Goal: Contribute content: Add original content to the website for others to see

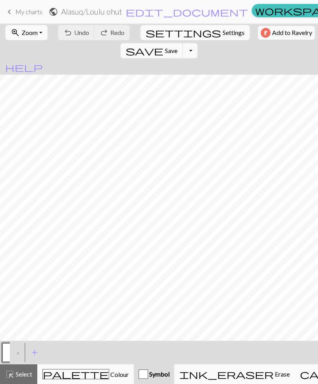
click at [109, 373] on span "Colour" at bounding box center [119, 373] width 20 height 7
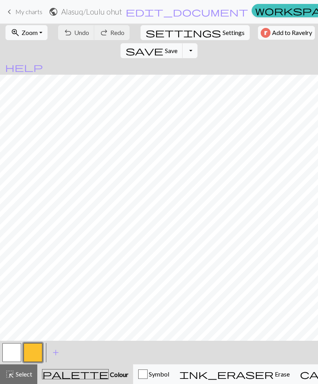
click at [274, 375] on span "Erase" at bounding box center [282, 373] width 16 height 7
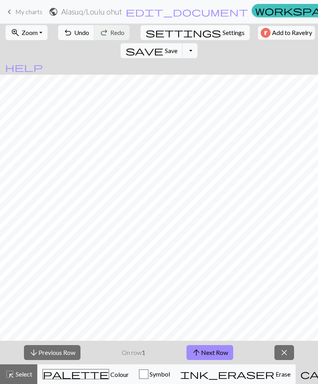
click at [146, 36] on span "settings" at bounding box center [183, 32] width 75 height 11
select select "aran"
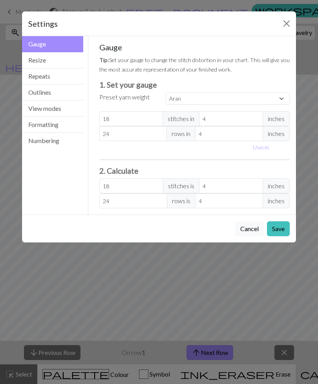
click at [285, 26] on button "Close" at bounding box center [286, 23] width 13 height 13
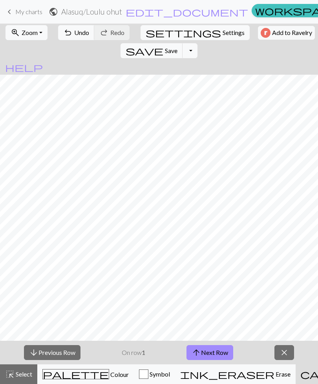
click at [33, 11] on span "My charts" at bounding box center [28, 11] width 27 height 7
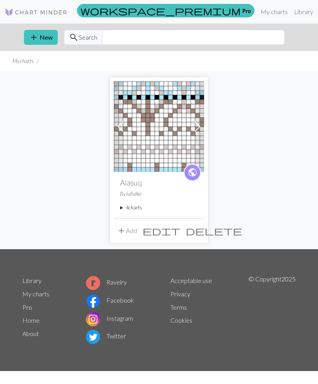
click at [128, 208] on summary "4 charts" at bounding box center [159, 207] width 78 height 7
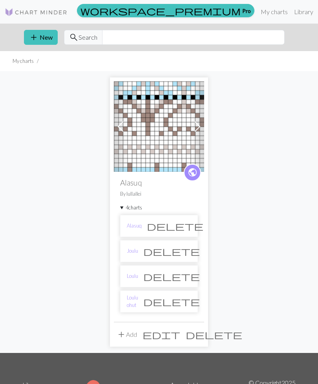
click at [138, 228] on link "Alasuq" at bounding box center [134, 225] width 15 height 7
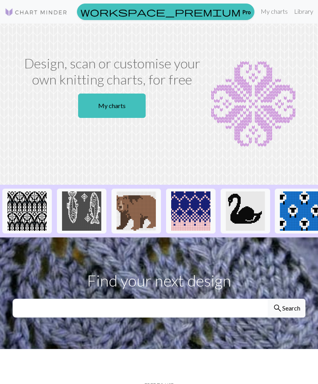
click at [258, 16] on link "My charts" at bounding box center [274, 12] width 33 height 16
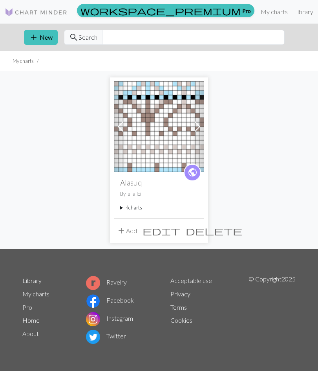
click at [120, 236] on button "add Add" at bounding box center [127, 230] width 26 height 15
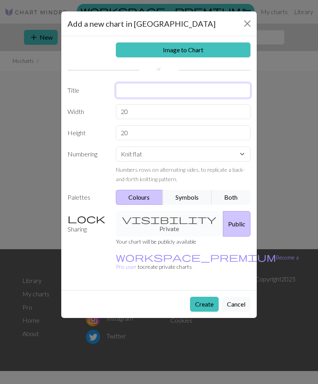
click at [224, 95] on input "text" at bounding box center [183, 90] width 135 height 15
type input "Alasuq uusi"
click at [169, 219] on div "visibility Private Public" at bounding box center [183, 224] width 144 height 26
click at [168, 222] on div "visibility Private Public" at bounding box center [183, 224] width 144 height 26
click at [166, 220] on div "visibility Private Public" at bounding box center [183, 224] width 144 height 26
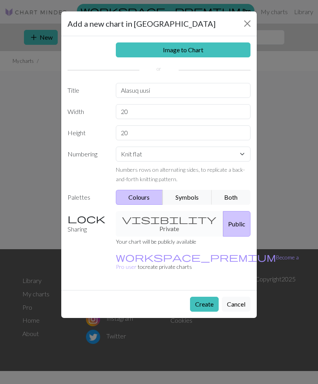
click at [159, 221] on div "visibility Private Public" at bounding box center [183, 224] width 144 height 26
click at [156, 218] on div "visibility Private Public" at bounding box center [183, 224] width 144 height 26
click at [151, 236] on p "Your chart will be publicly available" at bounding box center [207, 240] width 183 height 9
click at [153, 226] on div "visibility Private Public" at bounding box center [183, 224] width 144 height 26
click at [199, 113] on input "20" at bounding box center [183, 111] width 135 height 15
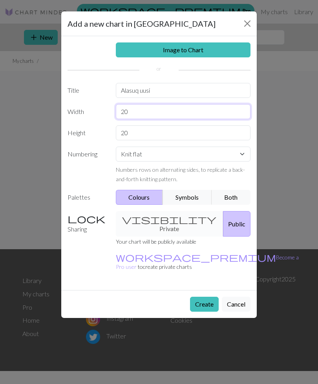
type input "2"
type input "48"
click at [197, 136] on input "20" at bounding box center [183, 132] width 135 height 15
type input "2"
type input "42"
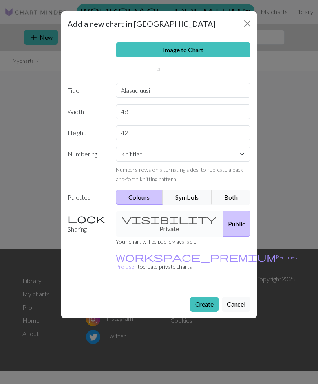
click at [163, 220] on div "visibility Private Public" at bounding box center [183, 224] width 144 height 26
click at [142, 221] on div "visibility Private Public" at bounding box center [183, 224] width 144 height 26
click at [232, 199] on button "Both" at bounding box center [231, 197] width 39 height 15
click at [205, 296] on button "Create" at bounding box center [204, 303] width 29 height 15
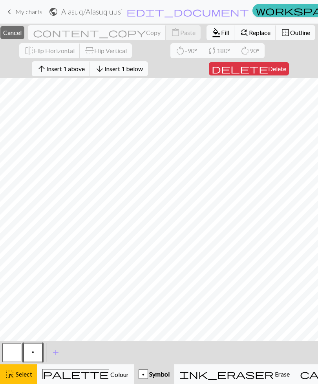
click at [22, 33] on span "Cancel" at bounding box center [12, 32] width 18 height 7
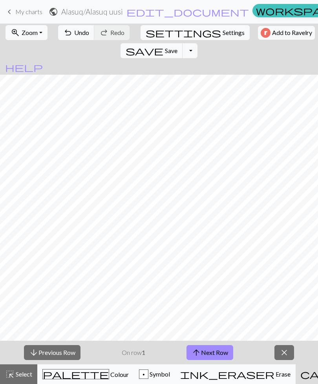
click at [214, 355] on button "arrow_upward Next Row" at bounding box center [209, 352] width 47 height 15
click at [214, 353] on button "arrow_upward Next Row" at bounding box center [209, 352] width 47 height 15
click at [217, 351] on button "arrow_upward Next Row" at bounding box center [209, 352] width 47 height 15
click at [214, 353] on button "arrow_upward Next Row" at bounding box center [209, 352] width 47 height 15
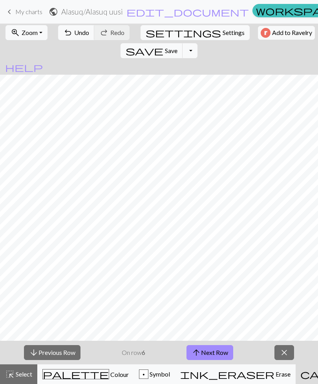
click at [214, 353] on button "arrow_upward Next Row" at bounding box center [209, 352] width 47 height 15
click at [212, 355] on button "arrow_upward Next Row" at bounding box center [209, 352] width 47 height 15
click at [212, 354] on button "arrow_upward Next Row" at bounding box center [209, 352] width 47 height 15
click at [212, 353] on button "arrow_upward Next Row" at bounding box center [209, 352] width 47 height 15
click at [283, 354] on span "close" at bounding box center [284, 352] width 9 height 11
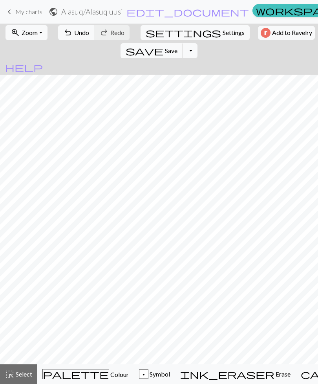
click at [43, 33] on button "zoom_in Zoom Zoom" at bounding box center [26, 32] width 42 height 15
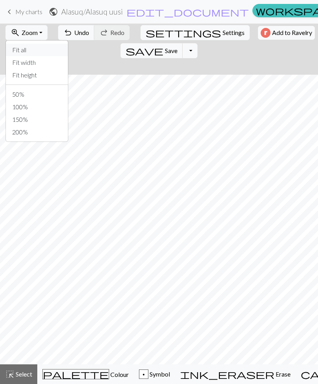
click at [40, 53] on button "Fit all" at bounding box center [37, 50] width 62 height 13
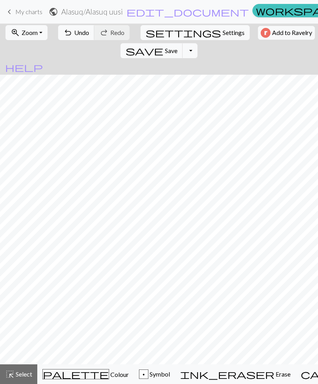
click at [41, 35] on button "zoom_in Zoom Zoom" at bounding box center [26, 32] width 42 height 15
click at [26, 14] on span "My charts" at bounding box center [28, 11] width 27 height 7
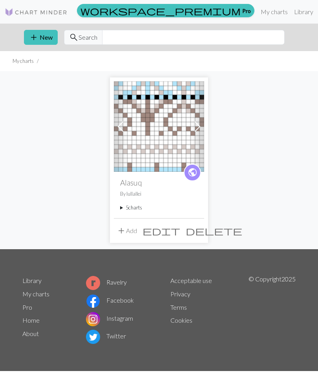
click at [120, 210] on summary "5 charts" at bounding box center [159, 207] width 78 height 7
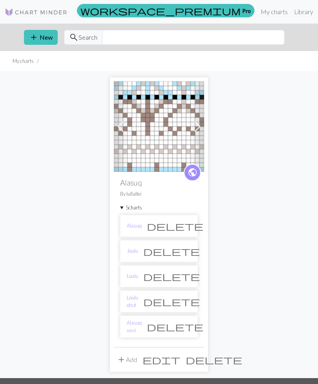
click at [138, 228] on link "Alasuq" at bounding box center [134, 225] width 15 height 7
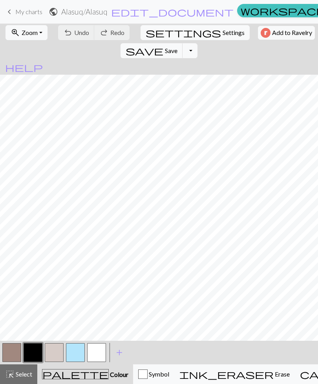
click at [40, 35] on button "zoom_in Zoom Zoom" at bounding box center [26, 32] width 42 height 15
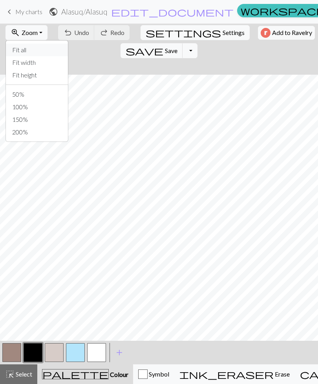
click at [38, 50] on button "Fit all" at bounding box center [37, 50] width 62 height 13
